Goal: Check status: Check status

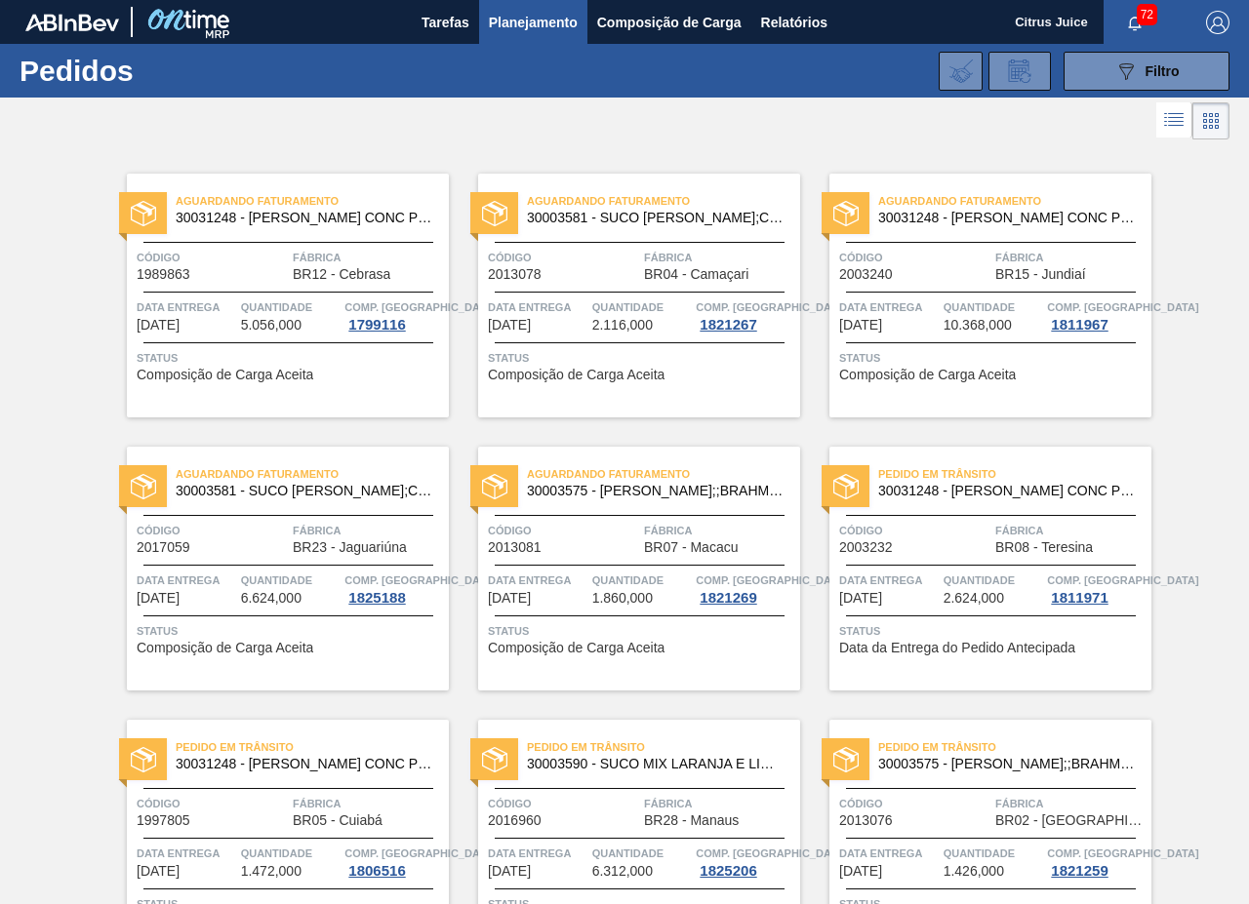
scroll to position [3956, 0]
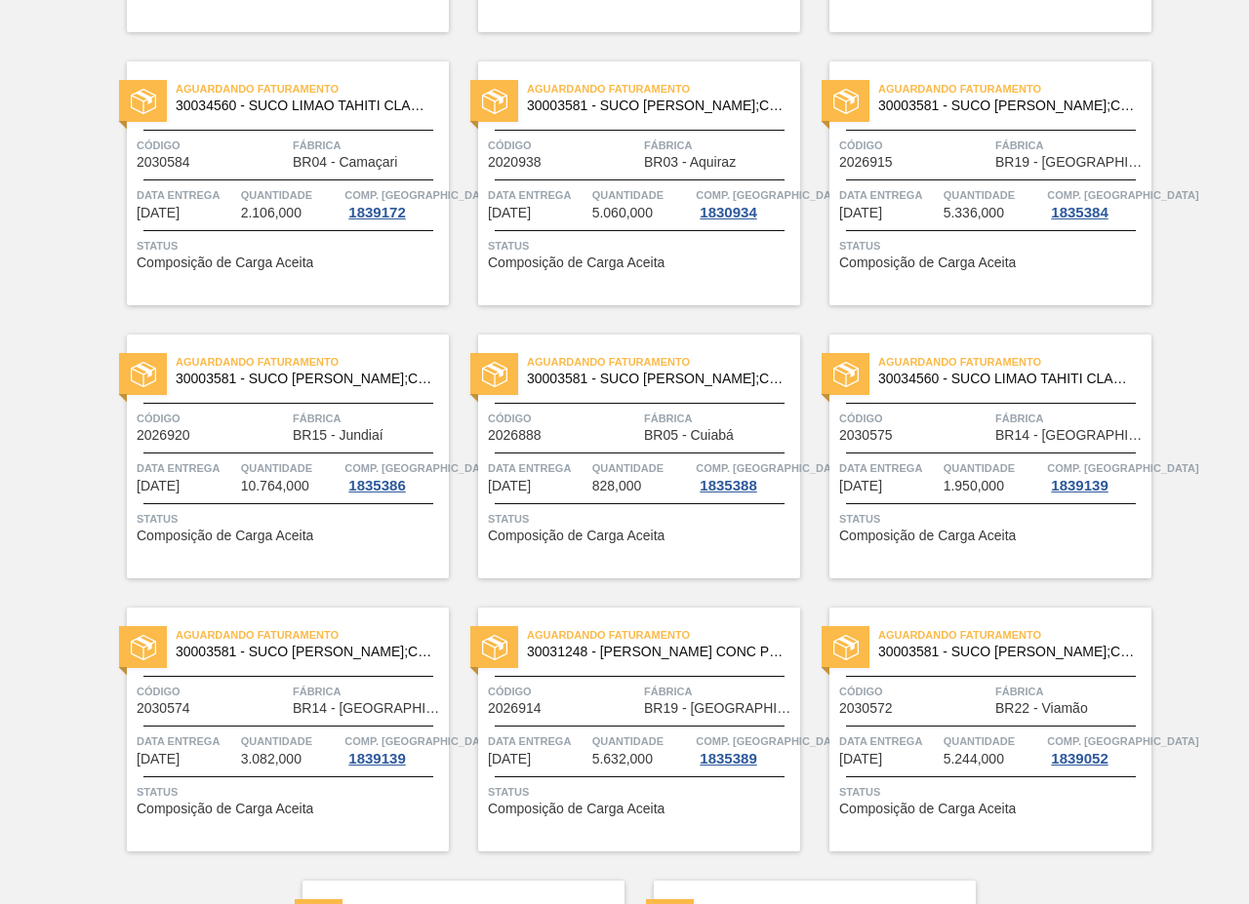
scroll to position [3468, 0]
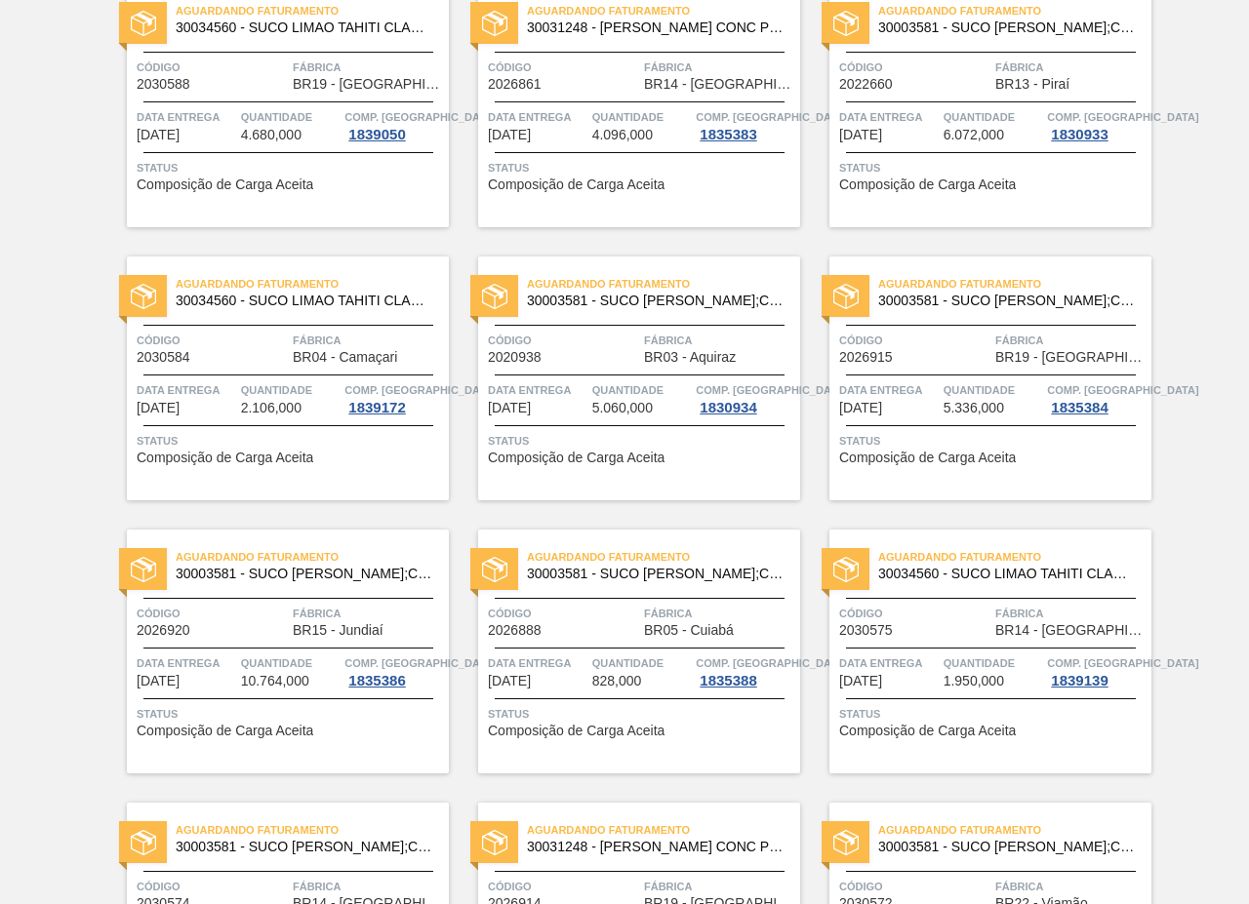
click at [303, 388] on span "Quantidade" at bounding box center [291, 390] width 100 height 20
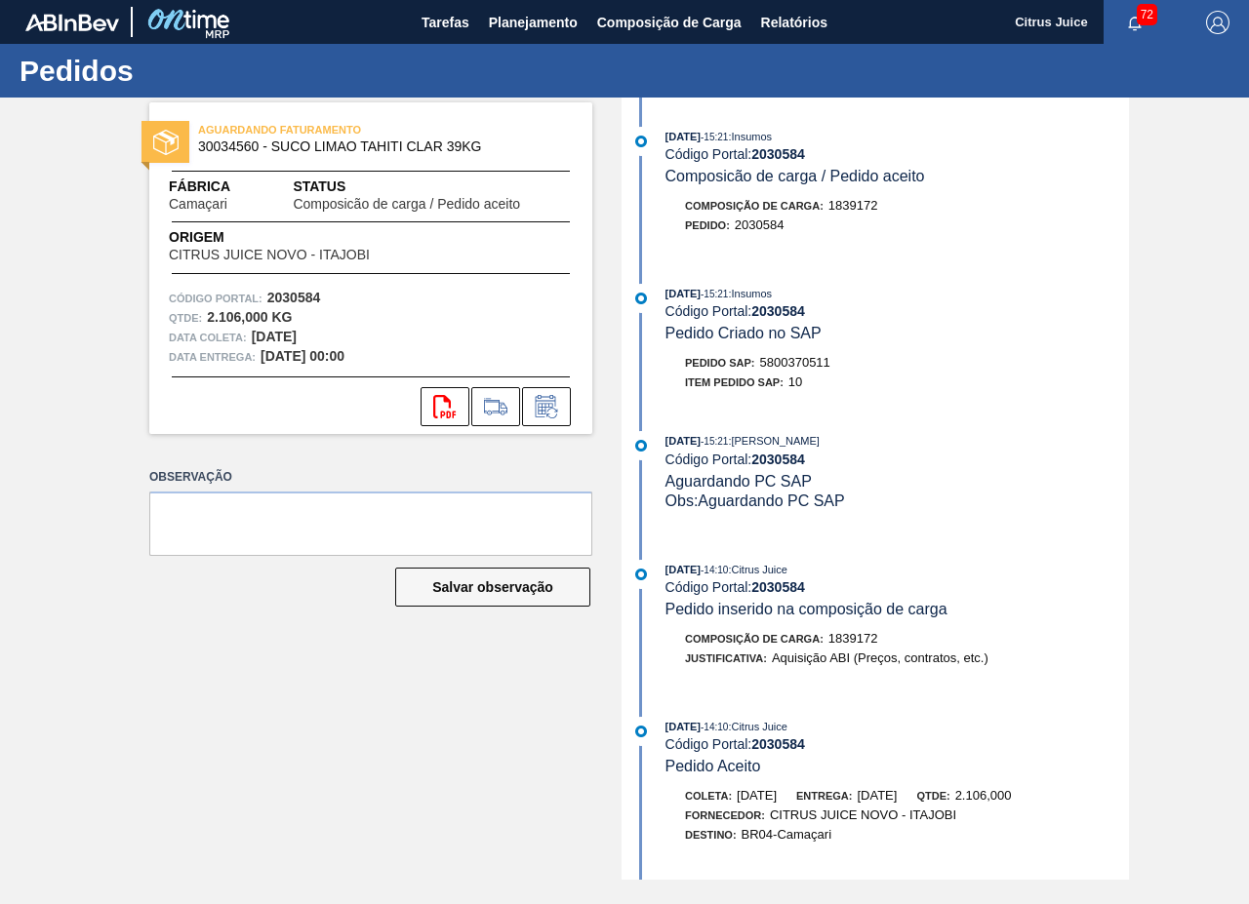
click at [809, 365] on span "5800370511" at bounding box center [795, 362] width 70 height 15
copy span "5800370511"
click at [650, 28] on span "Composição de Carga" at bounding box center [669, 22] width 144 height 23
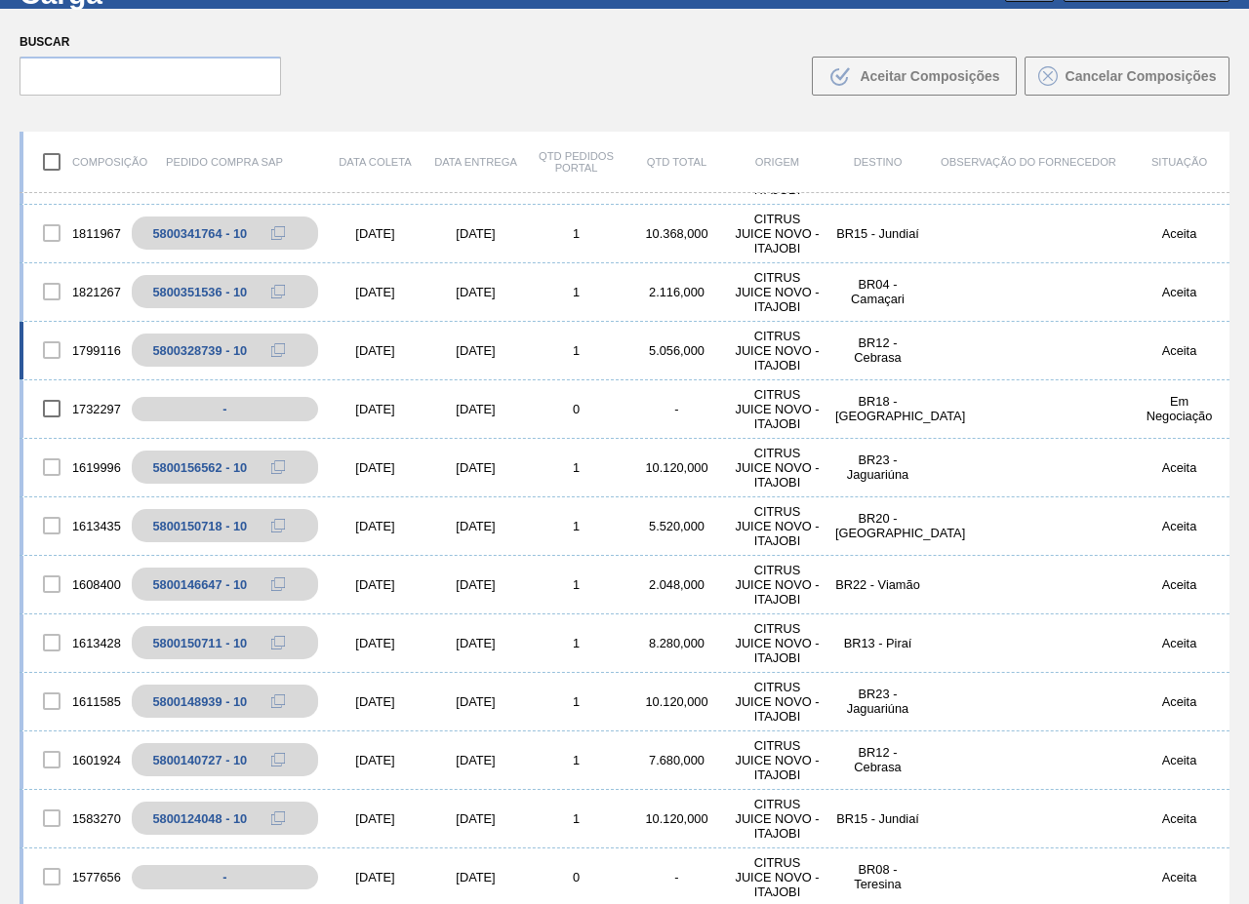
scroll to position [140, 0]
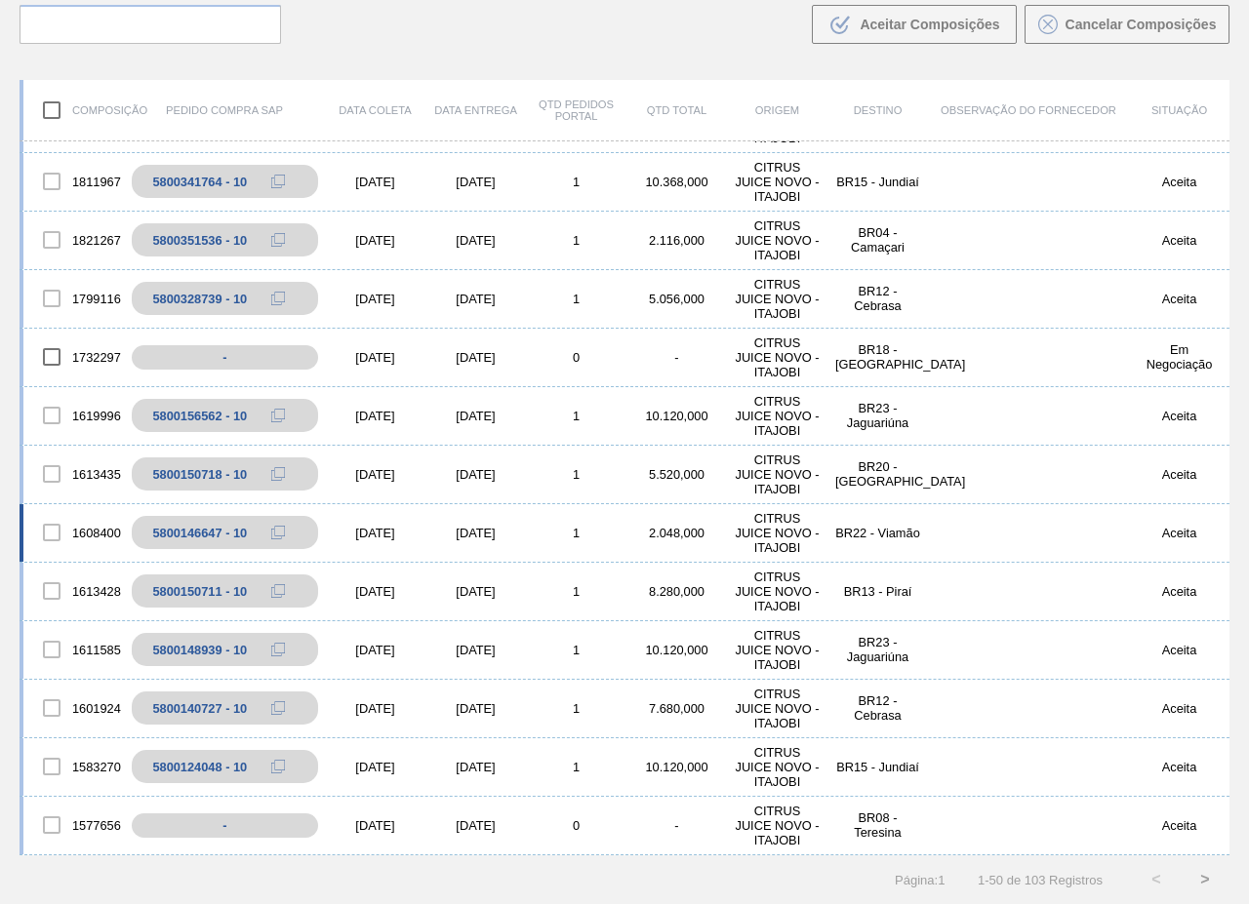
click at [874, 527] on div "BR22 - Viamão" at bounding box center [877, 533] width 100 height 15
click at [874, 0] on body "Tarefas Planejamento Composição de Carga Relatórios Citrus Juice 72 Marcar toda…" at bounding box center [624, 0] width 1249 height 0
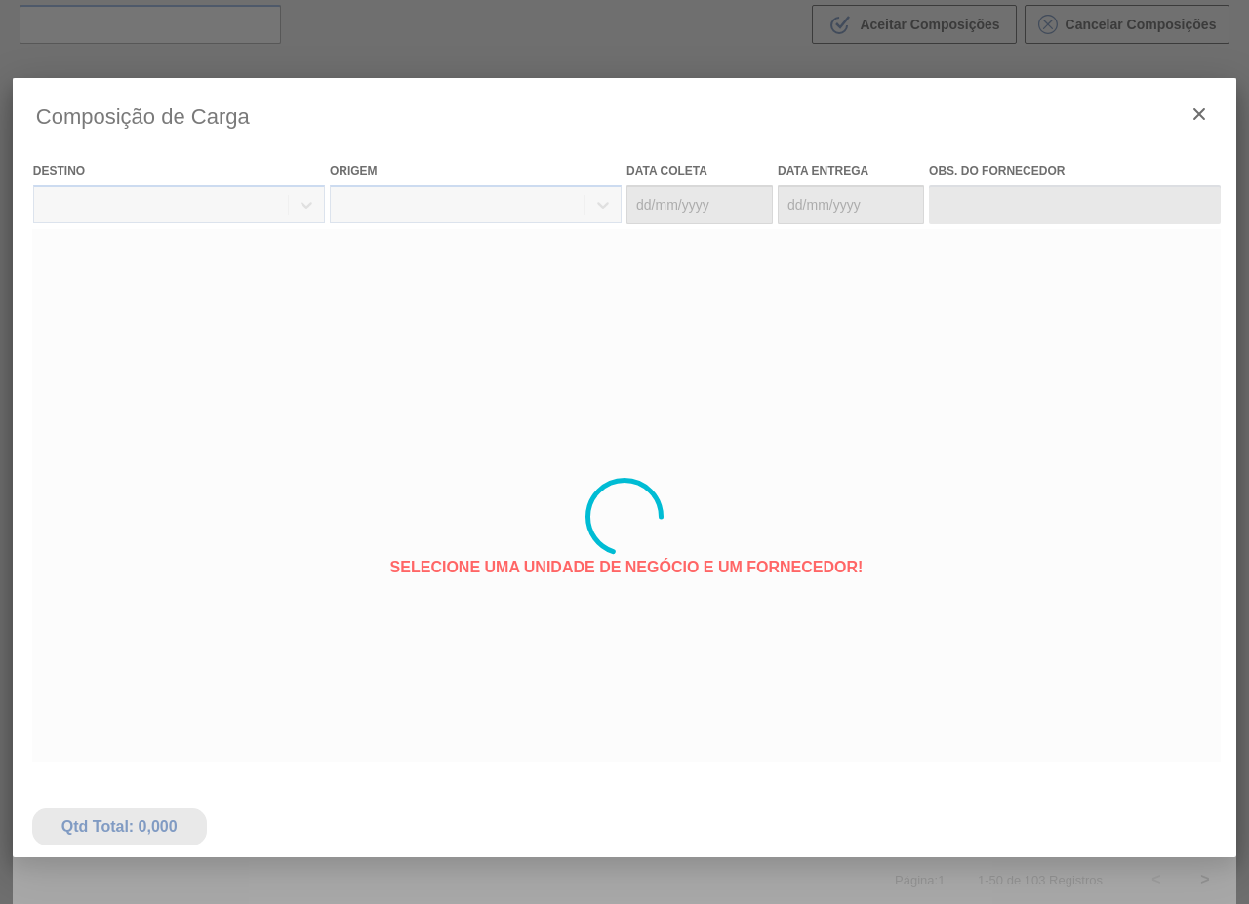
type coleta "25/10/2024"
type entrega "28/10/2024"
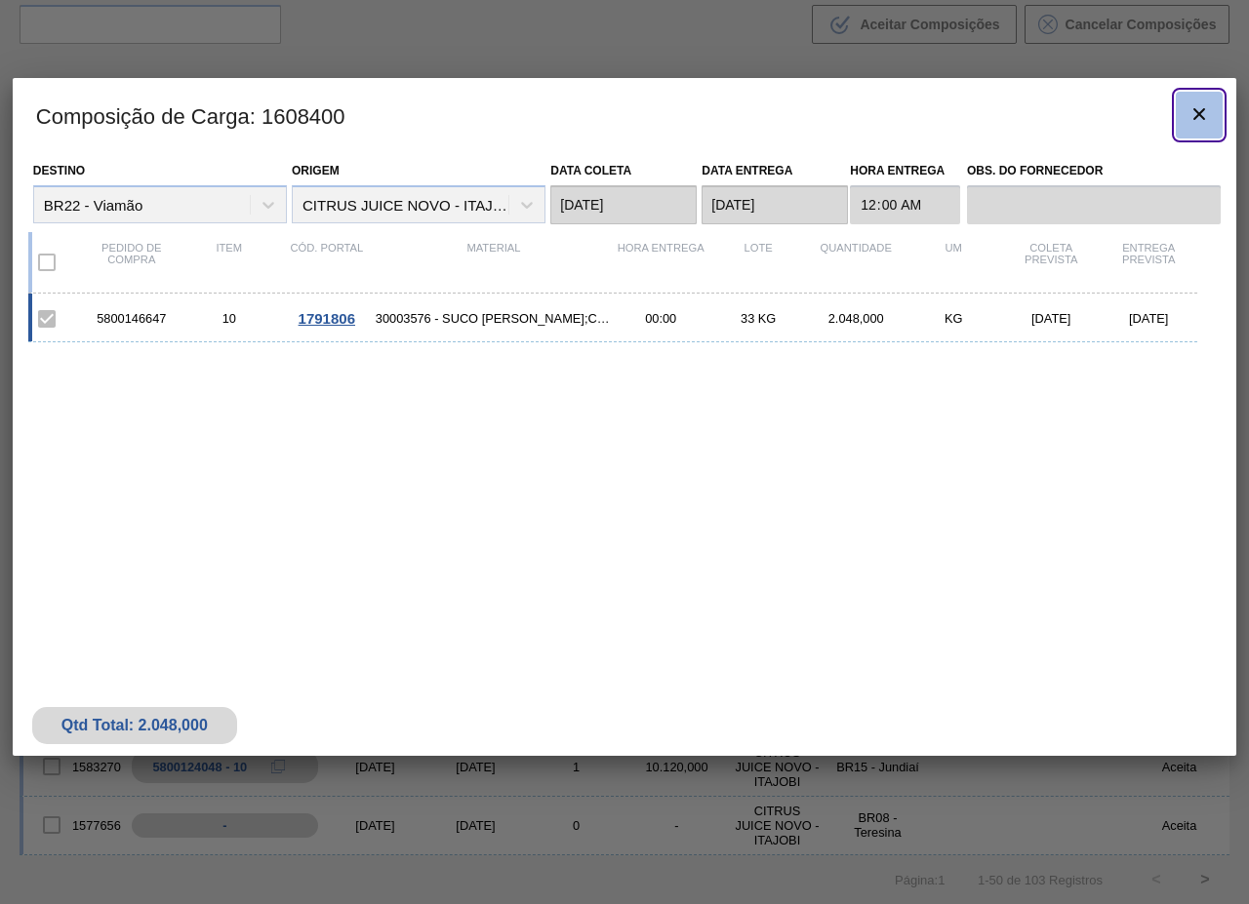
click at [1205, 113] on icon "botão de ícone" at bounding box center [1198, 113] width 23 height 23
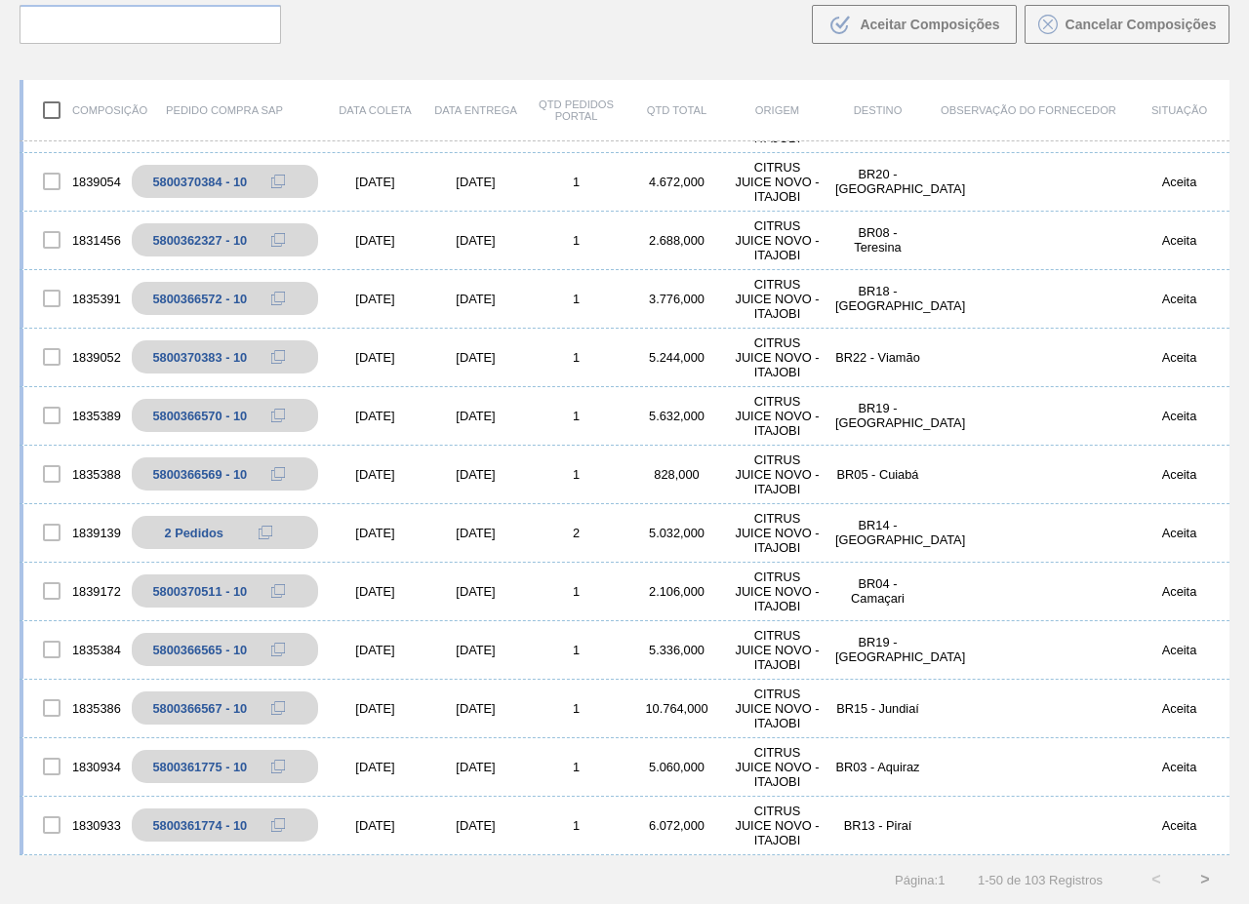
scroll to position [66, 0]
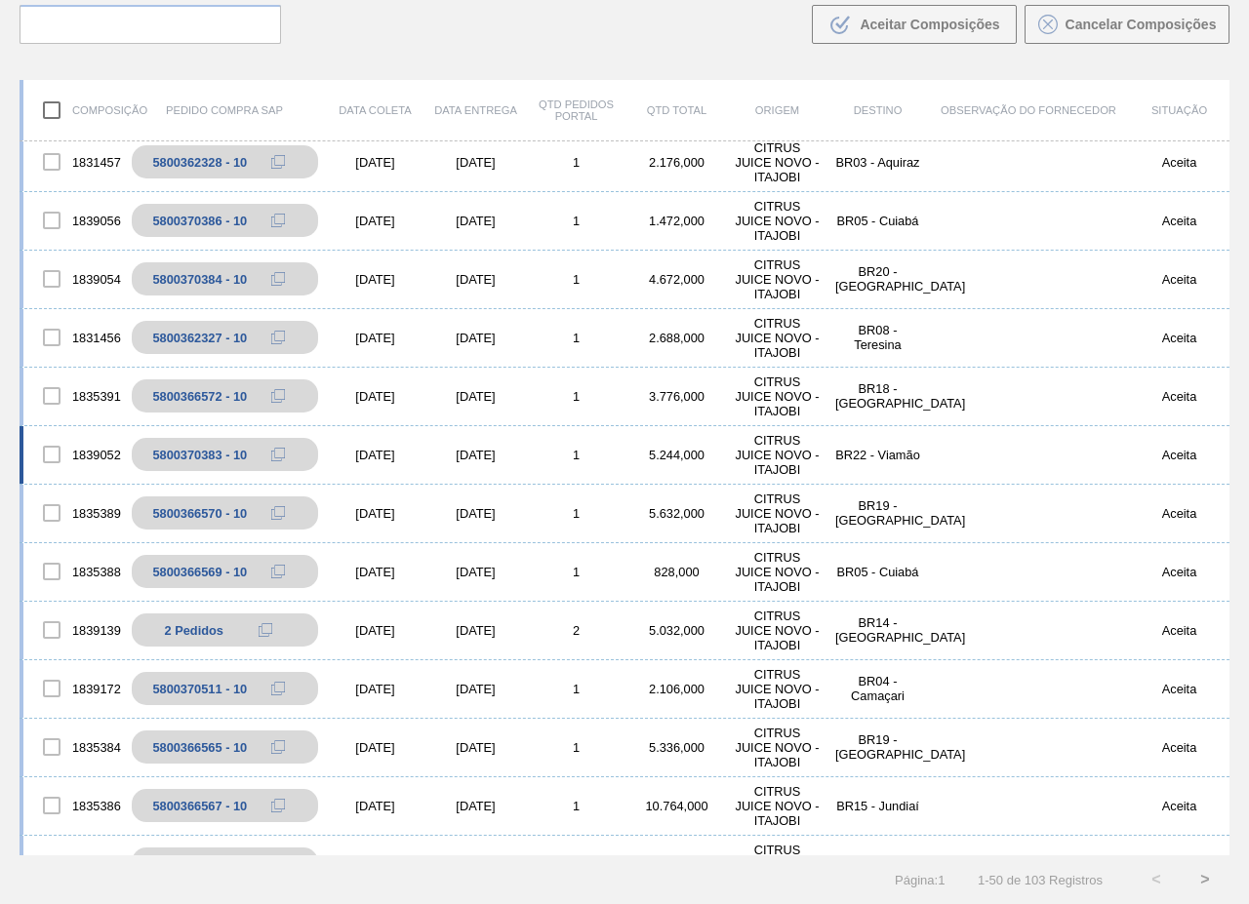
click at [913, 462] on div "BR22 - Viamão" at bounding box center [877, 455] width 100 height 15
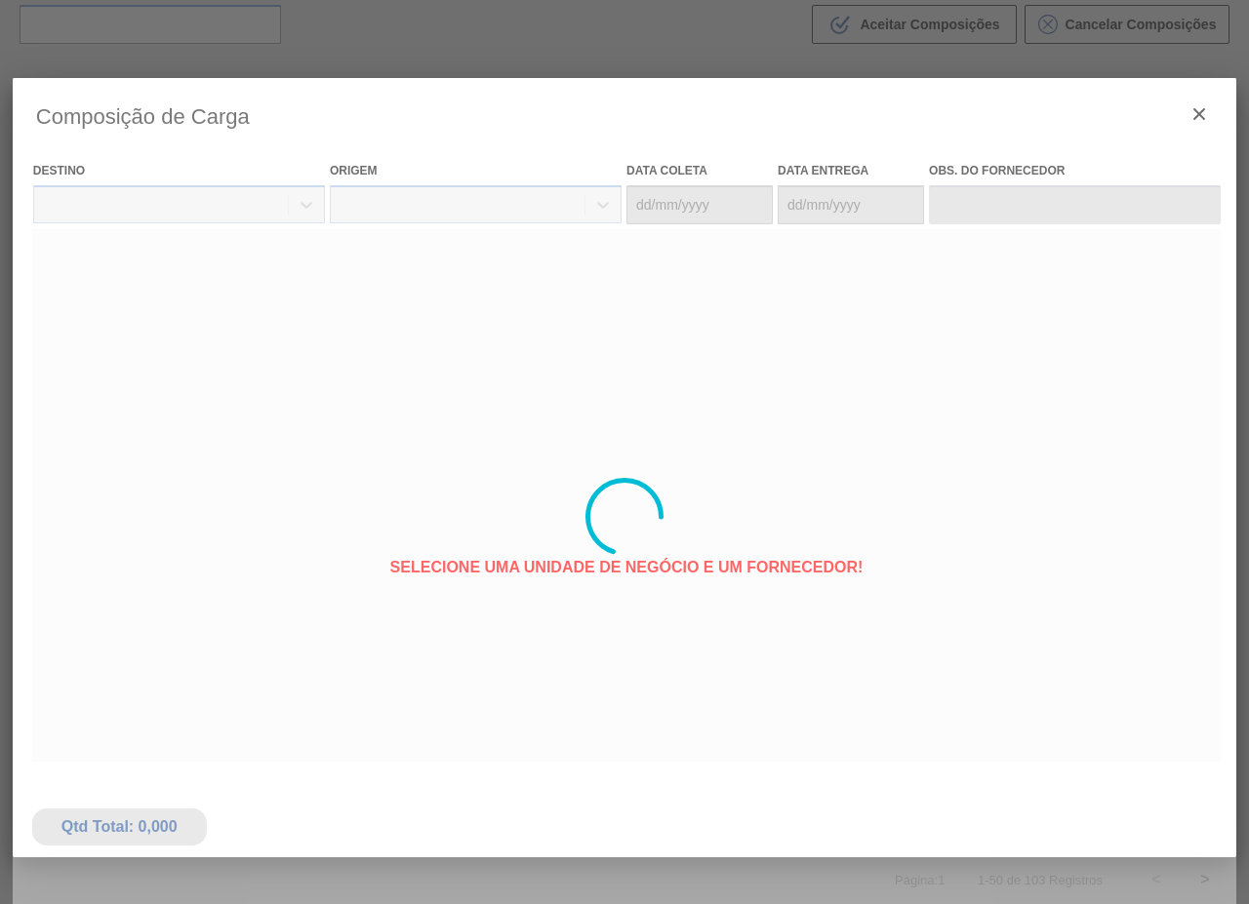
type coleta "[DATE]"
type entrega "[DATE]"
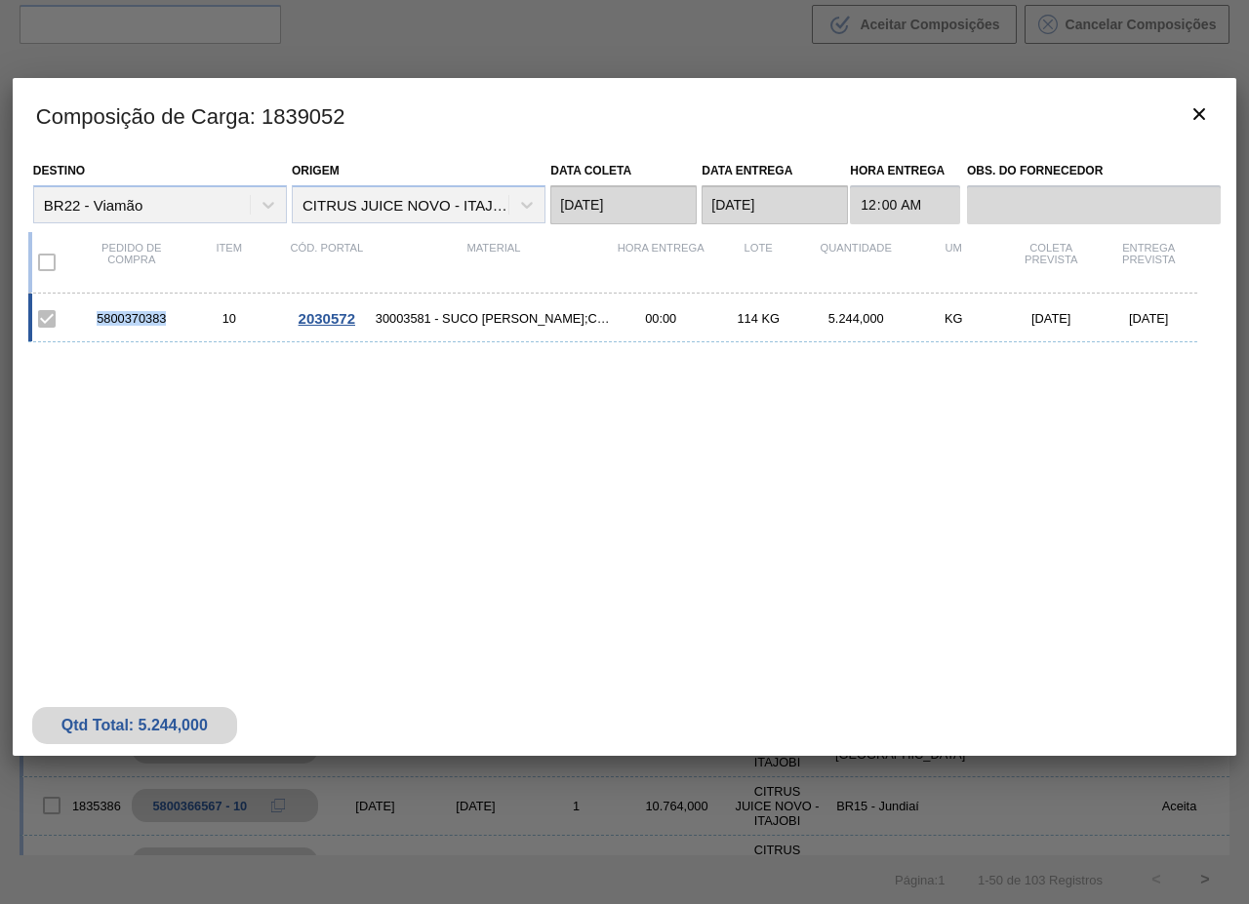
drag, startPoint x: 96, startPoint y: 316, endPoint x: 173, endPoint y: 327, distance: 77.8
click at [173, 327] on div "5800370383 10 2030572 30003581 - SUCO CONCENT LIMAO;CLARIFIC.C/SO2;PEPSI; 00:00…" at bounding box center [612, 318] width 1169 height 49
copy div "5800370383"
click at [1199, 122] on icon "botão de ícone" at bounding box center [1198, 113] width 23 height 23
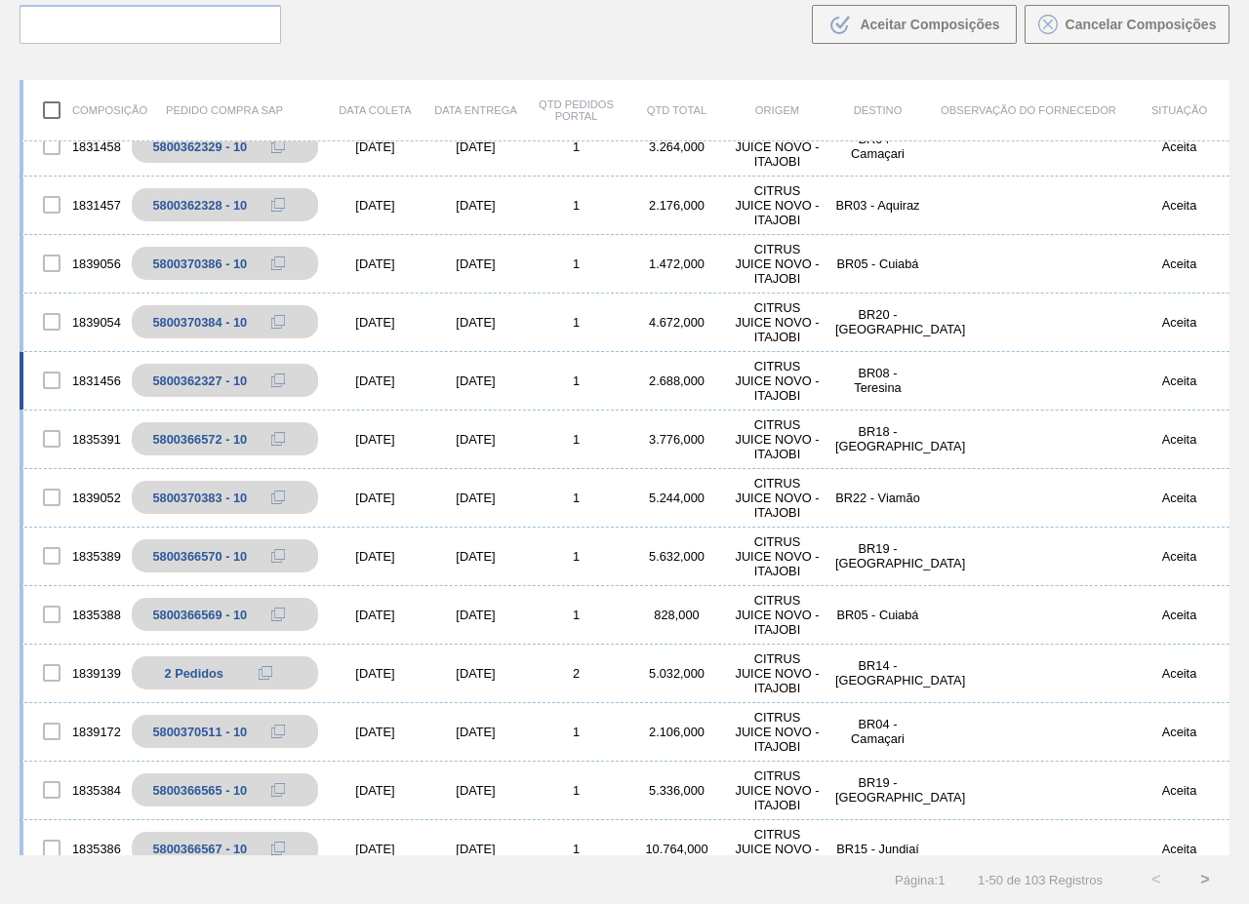
scroll to position [0, 0]
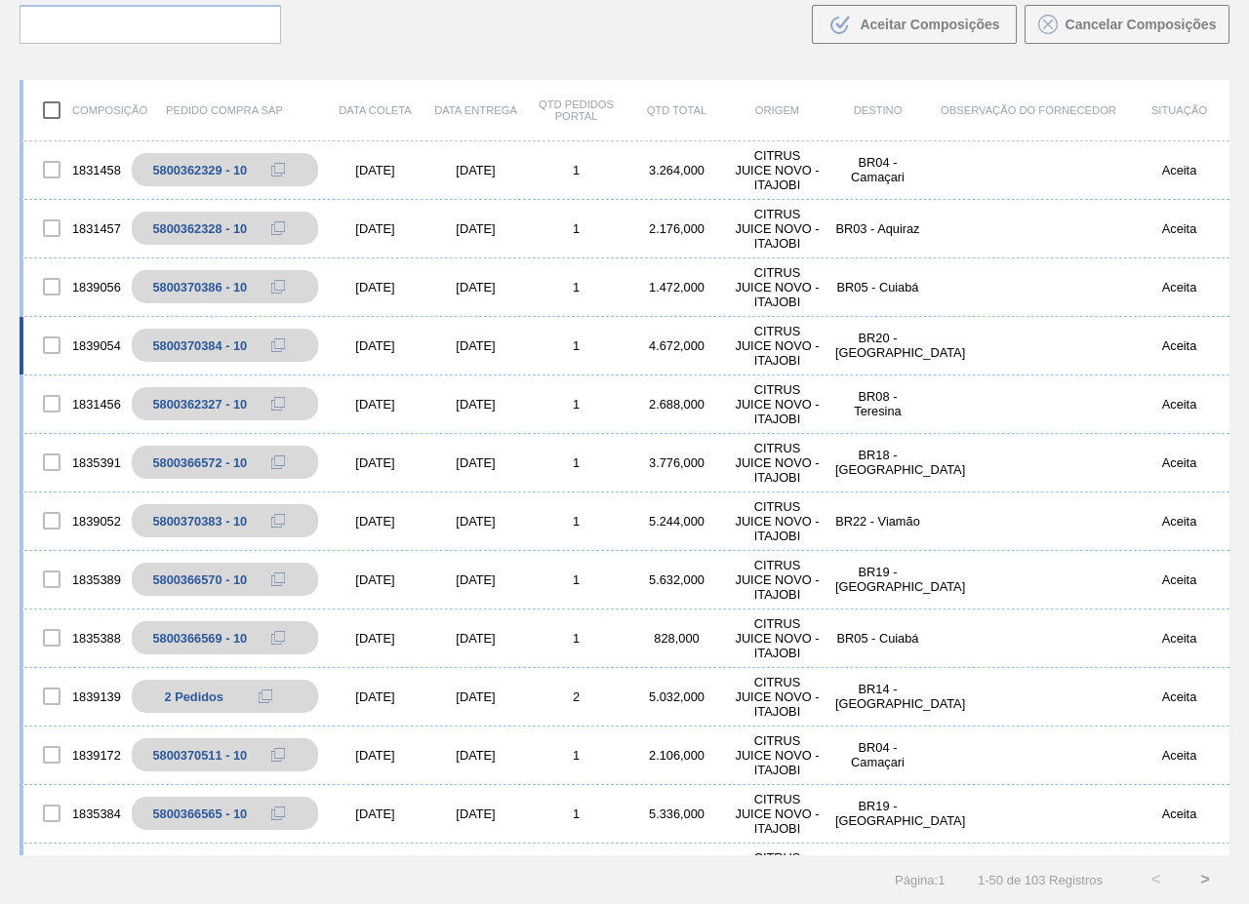
click at [500, 318] on div "1839054 5800370384 - 10 14/10/2025 16/10/2025 1 4.672,000 CITRUS JUICE NOVO - I…" at bounding box center [625, 346] width 1210 height 59
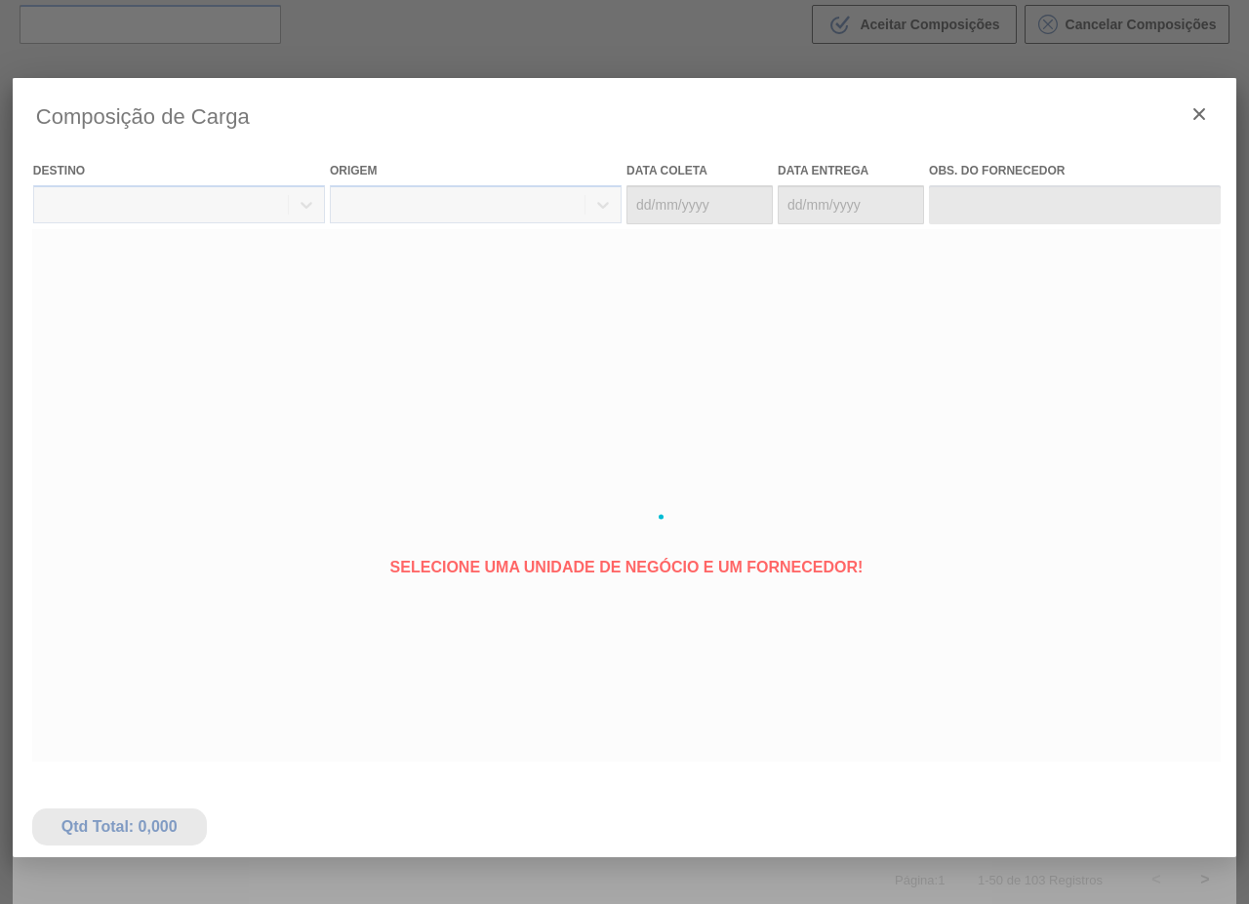
type coleta "14/10/2025"
type entrega "16/10/2025"
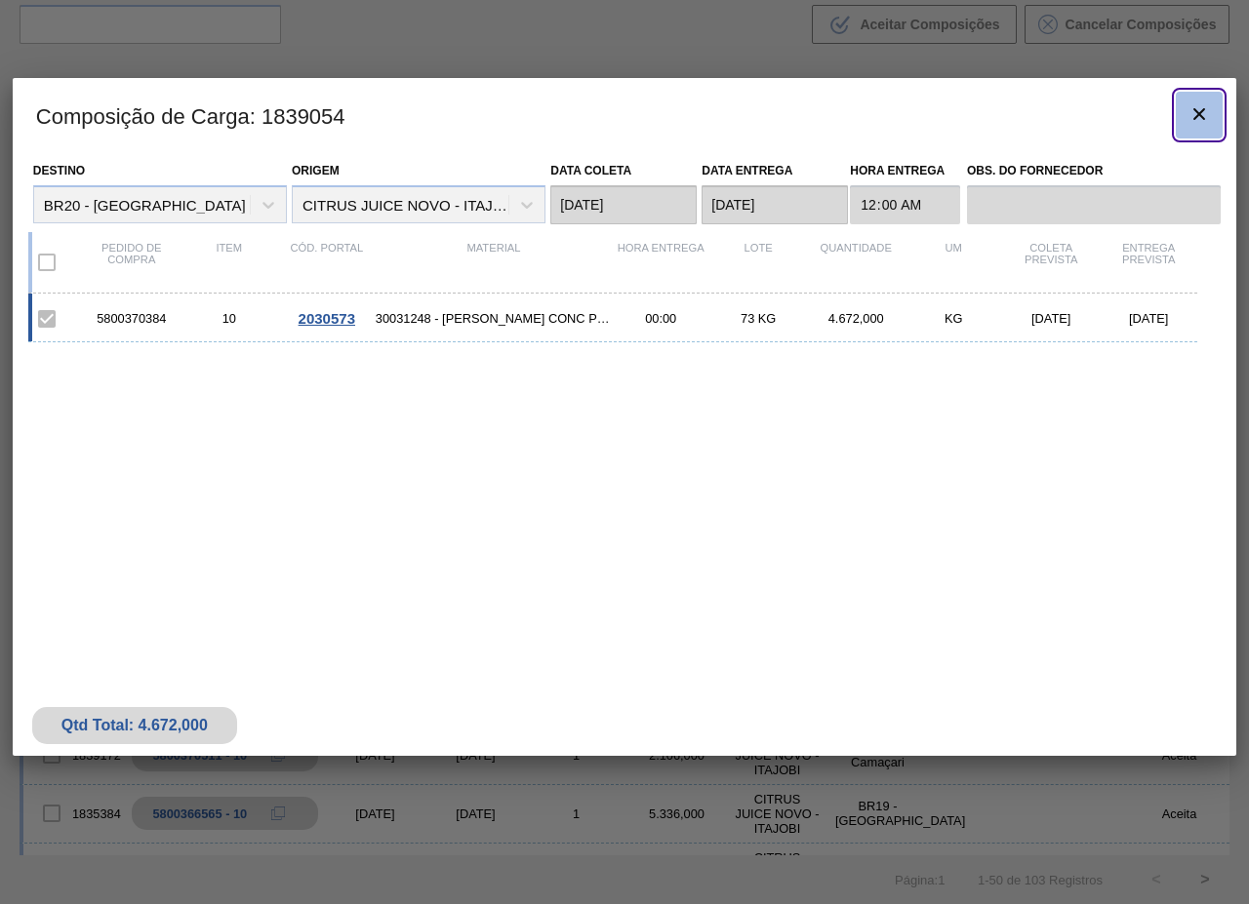
click at [1195, 111] on icon "botão de ícone" at bounding box center [1198, 113] width 23 height 23
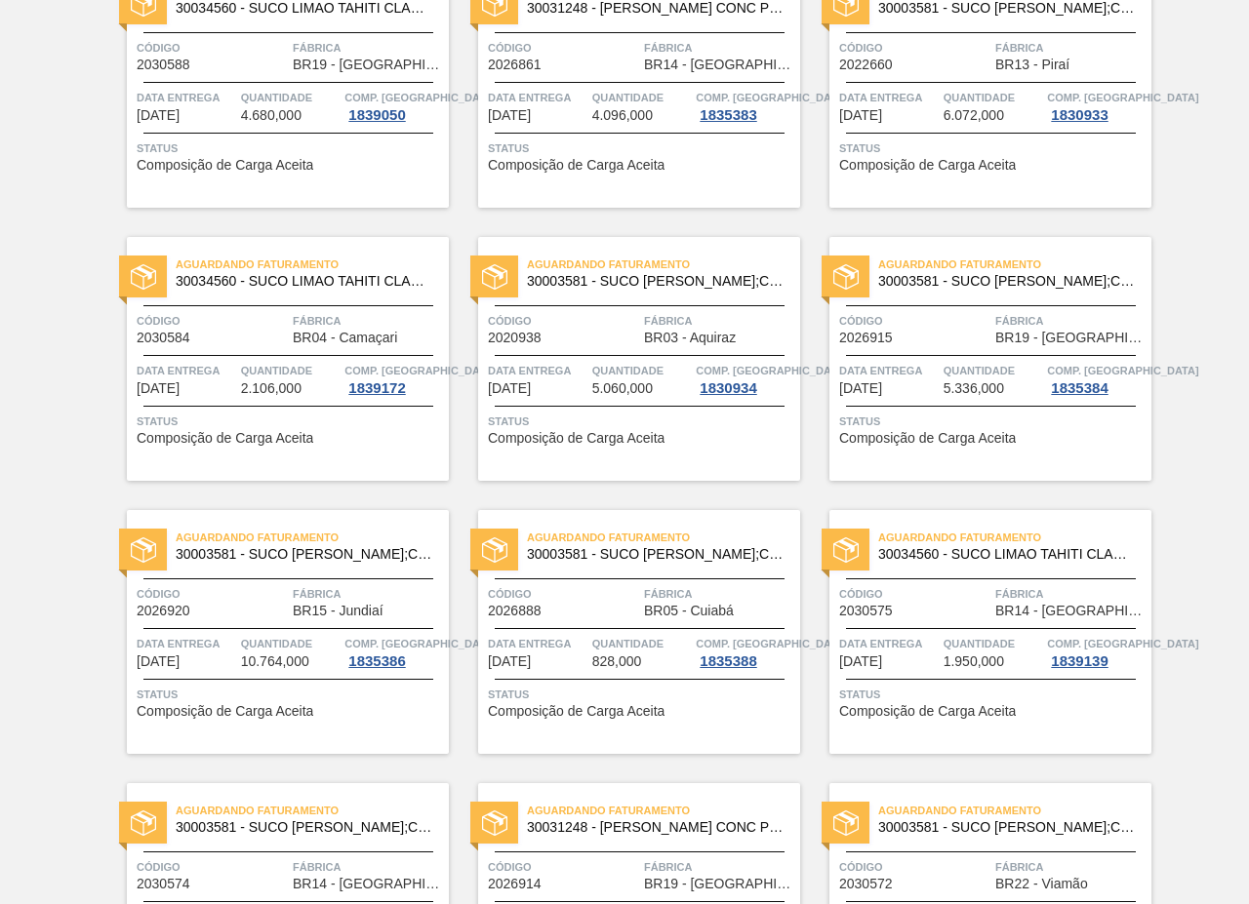
scroll to position [3512, 0]
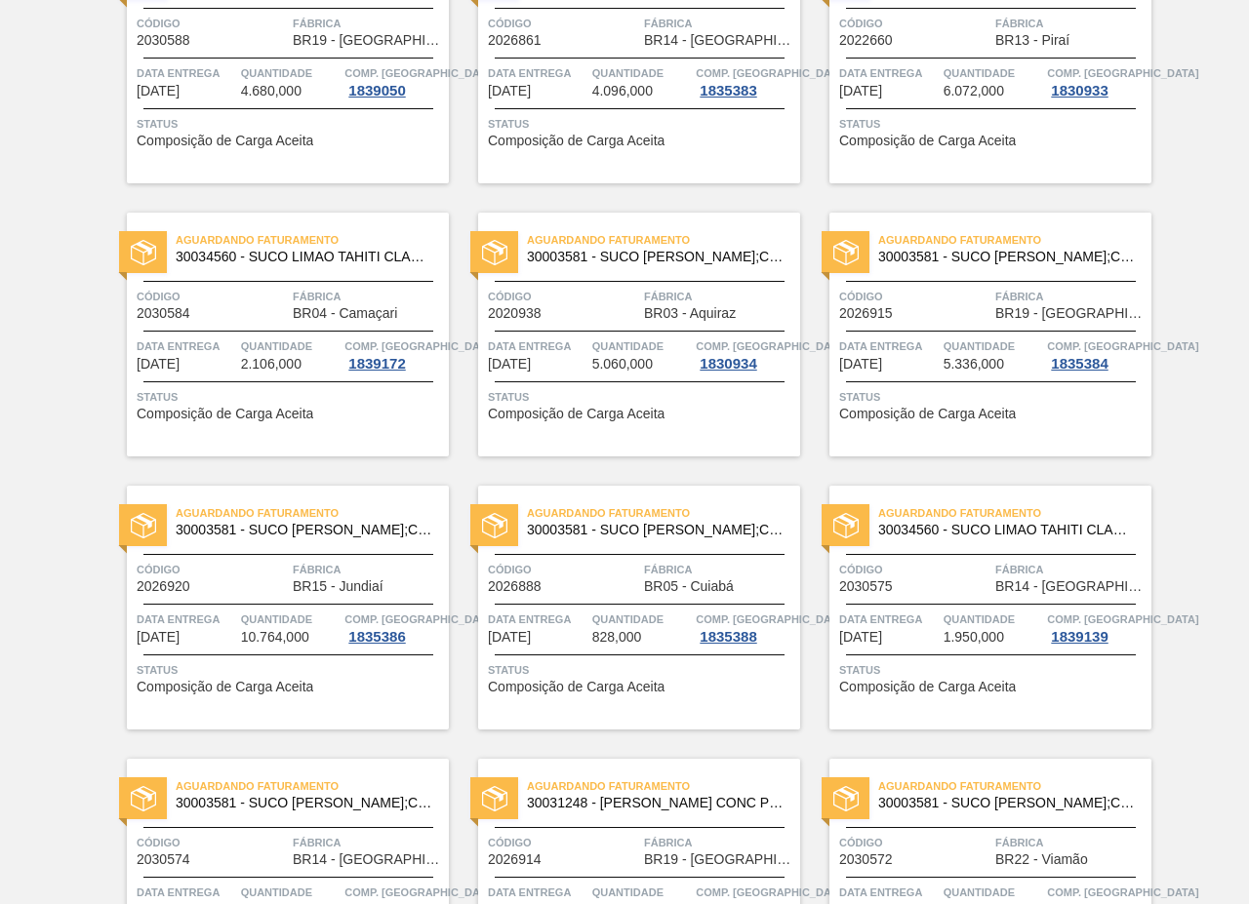
click at [306, 273] on div "Aguardando Faturamento 30034560 - SUCO LIMAO TAHITI CLAR 39KG Código 2030584 Fá…" at bounding box center [288, 335] width 322 height 244
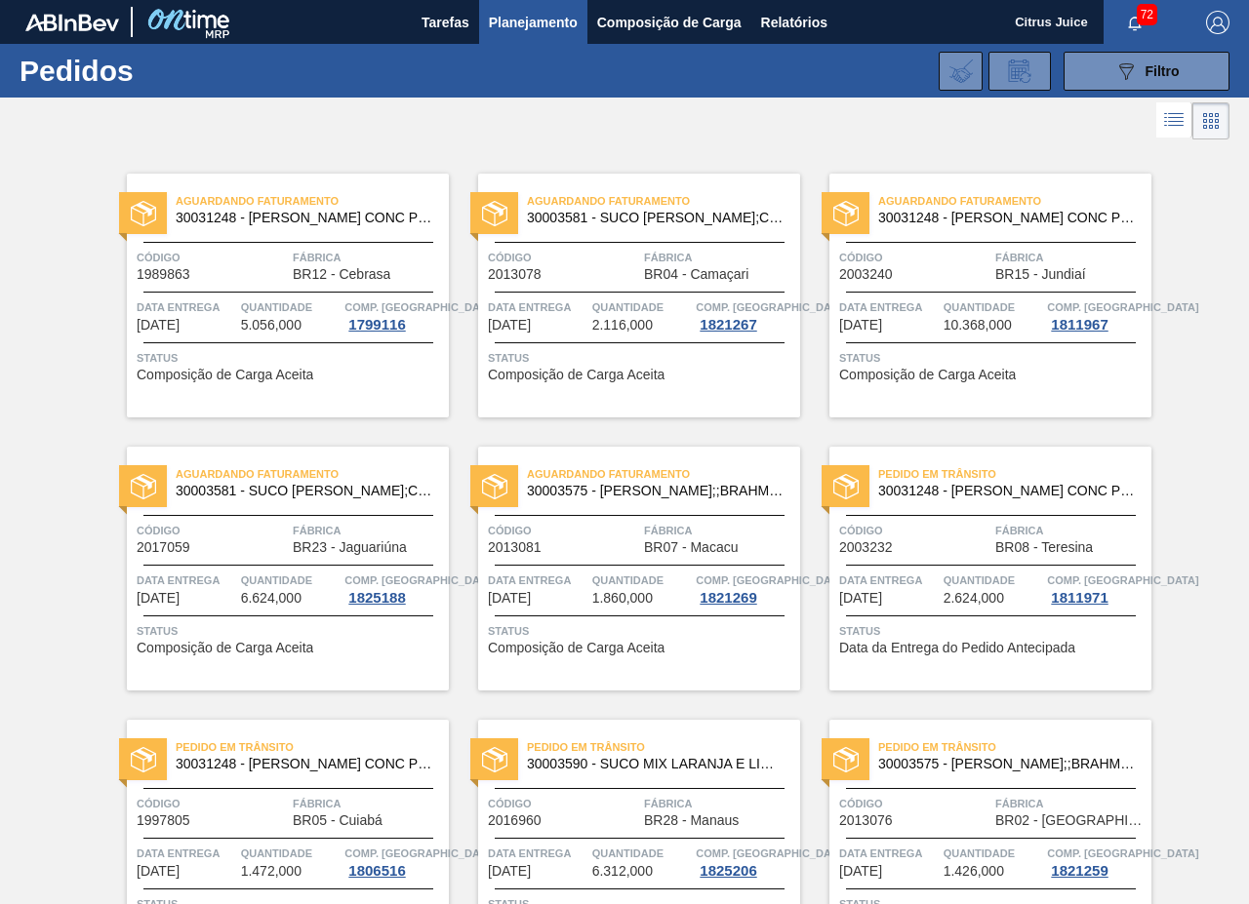
click at [787, 117] on div at bounding box center [624, 121] width 1249 height 47
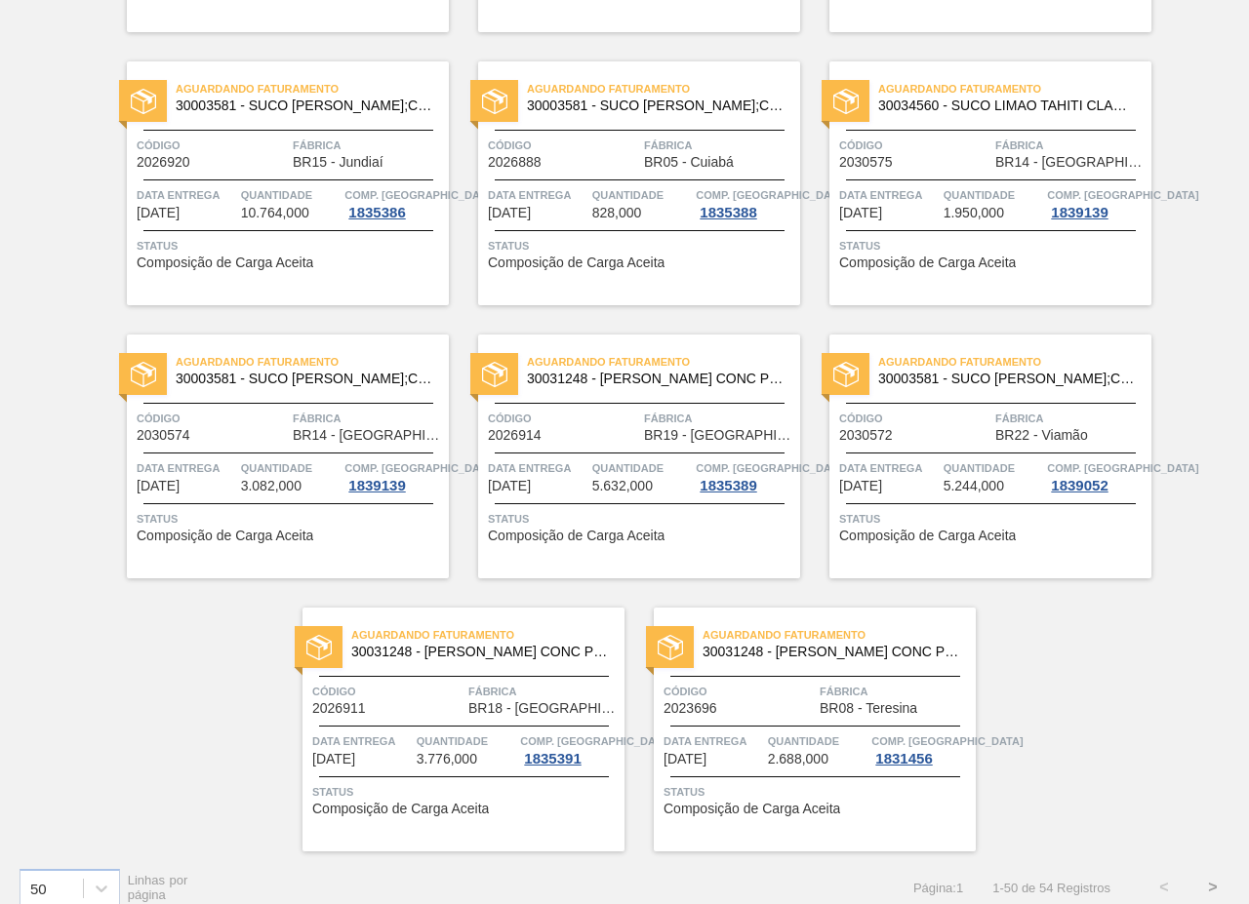
scroll to position [3956, 0]
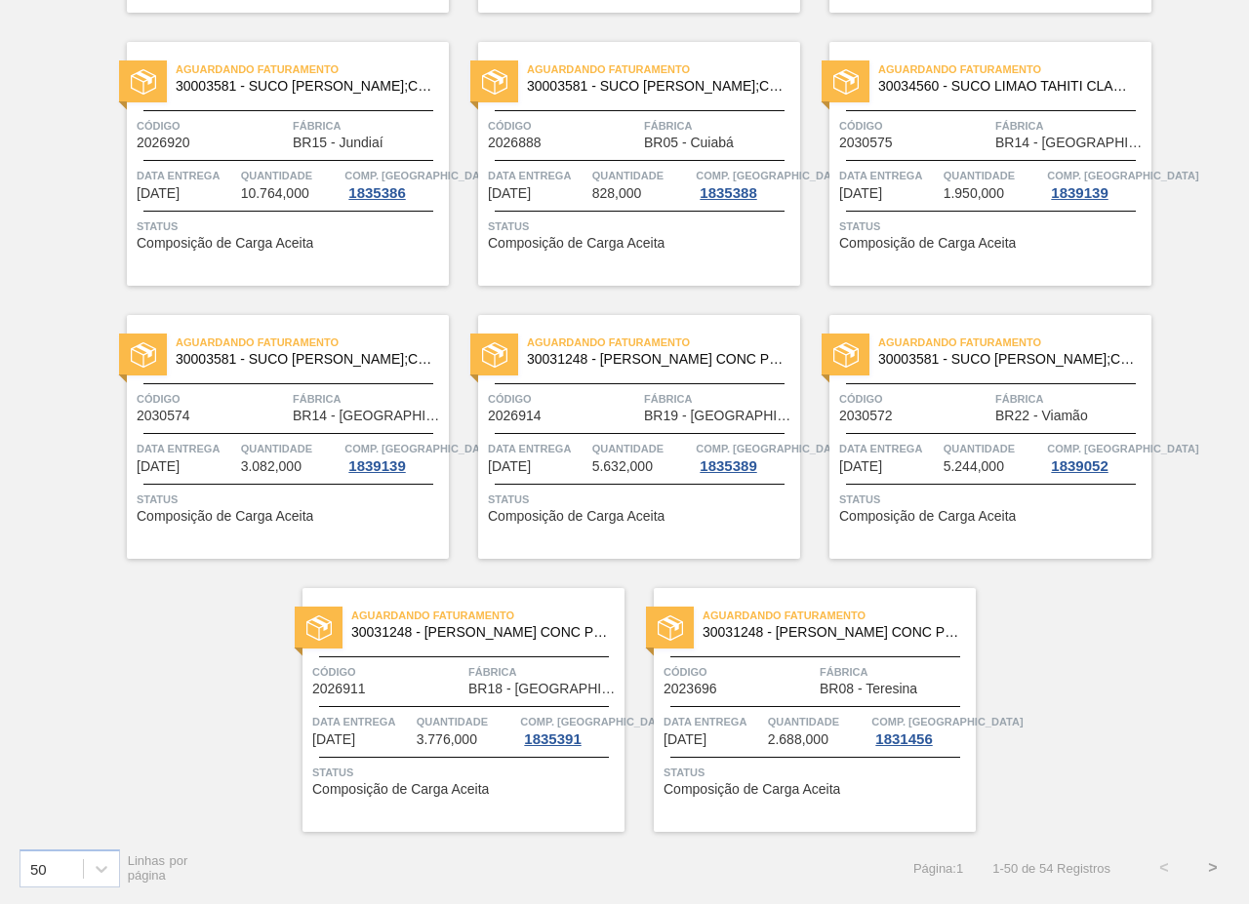
click at [1208, 861] on button ">" at bounding box center [1212, 868] width 49 height 49
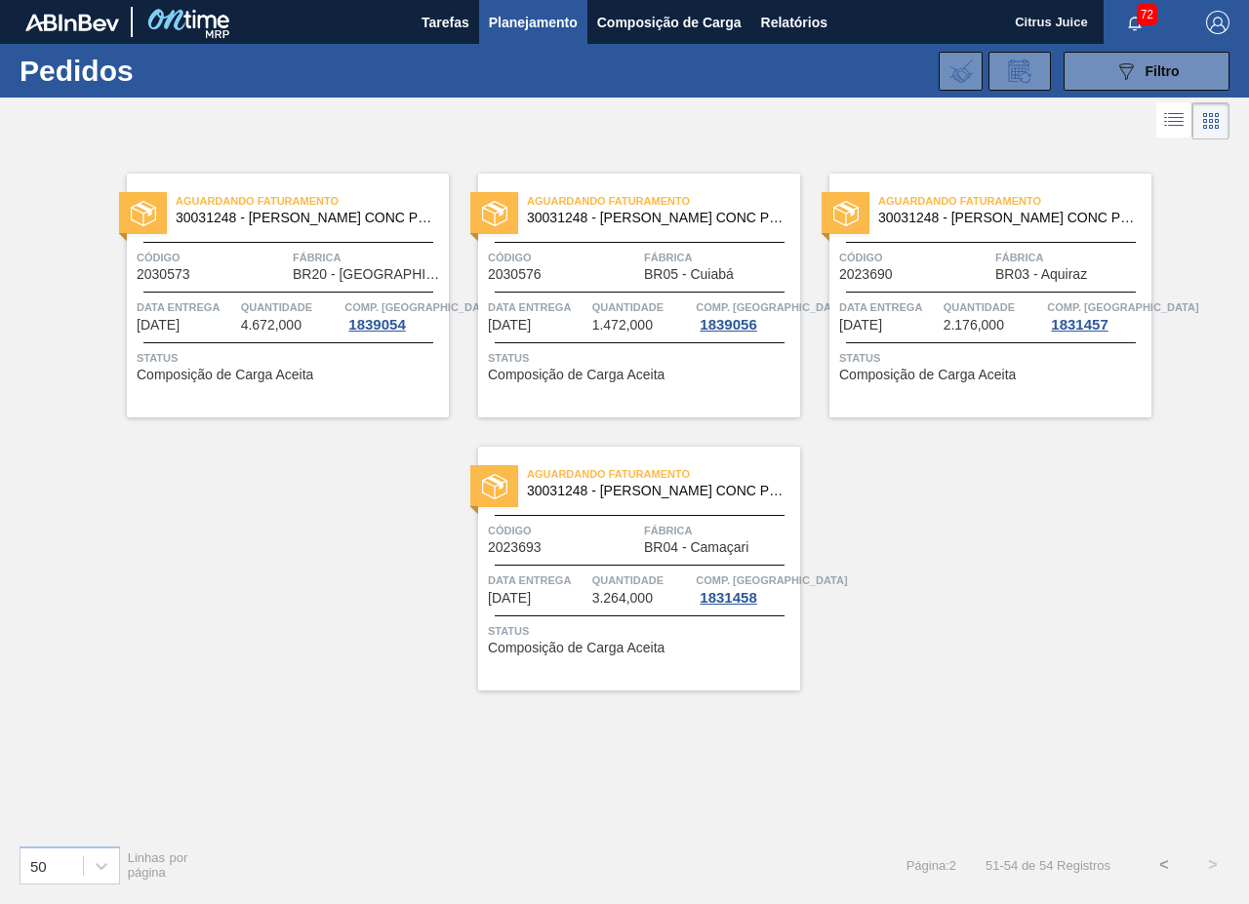
scroll to position [0, 0]
